Goal: Task Accomplishment & Management: Use online tool/utility

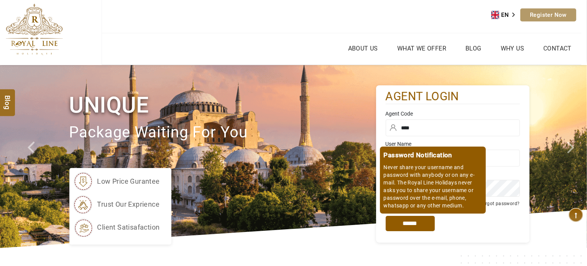
click at [419, 222] on input "*****" at bounding box center [410, 223] width 49 height 15
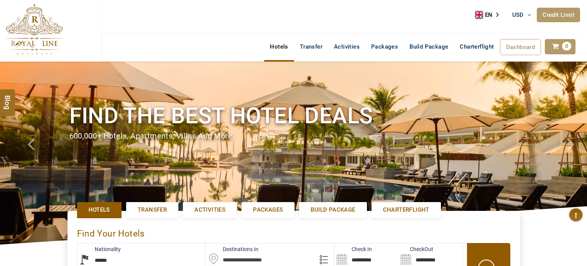
select select "******"
